Goal: Information Seeking & Learning: Compare options

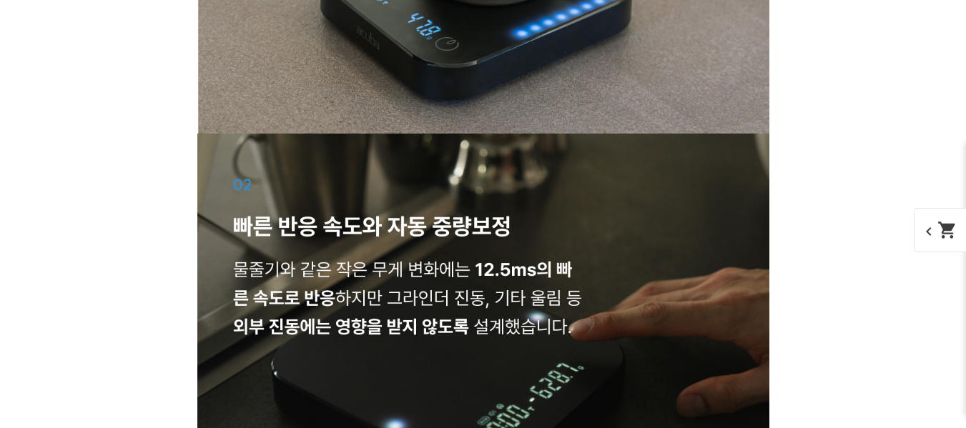
scroll to position [3217, 0]
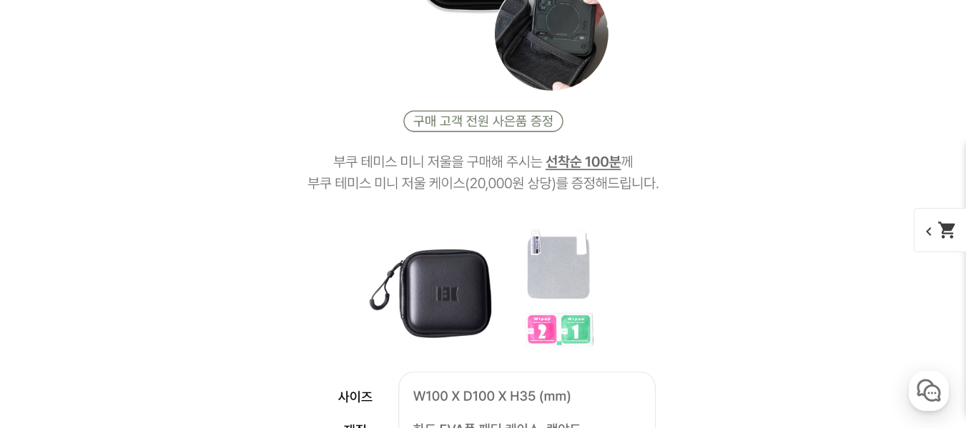
scroll to position [3145, 0]
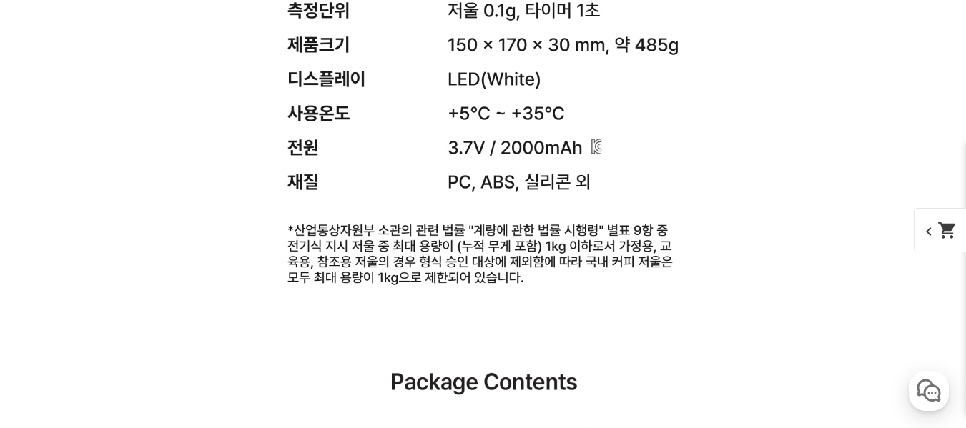
scroll to position [4789, 0]
